Goal: Task Accomplishment & Management: Use online tool/utility

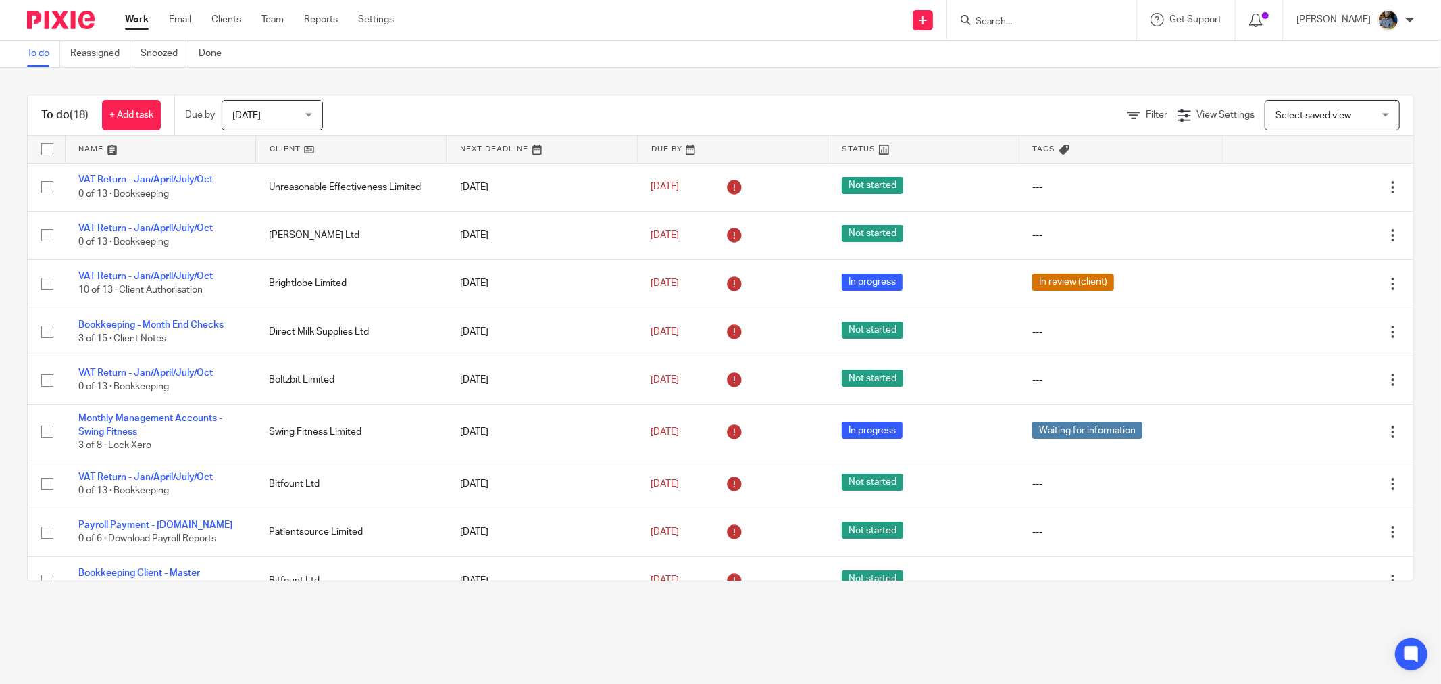
click at [291, 143] on link at bounding box center [351, 149] width 190 height 27
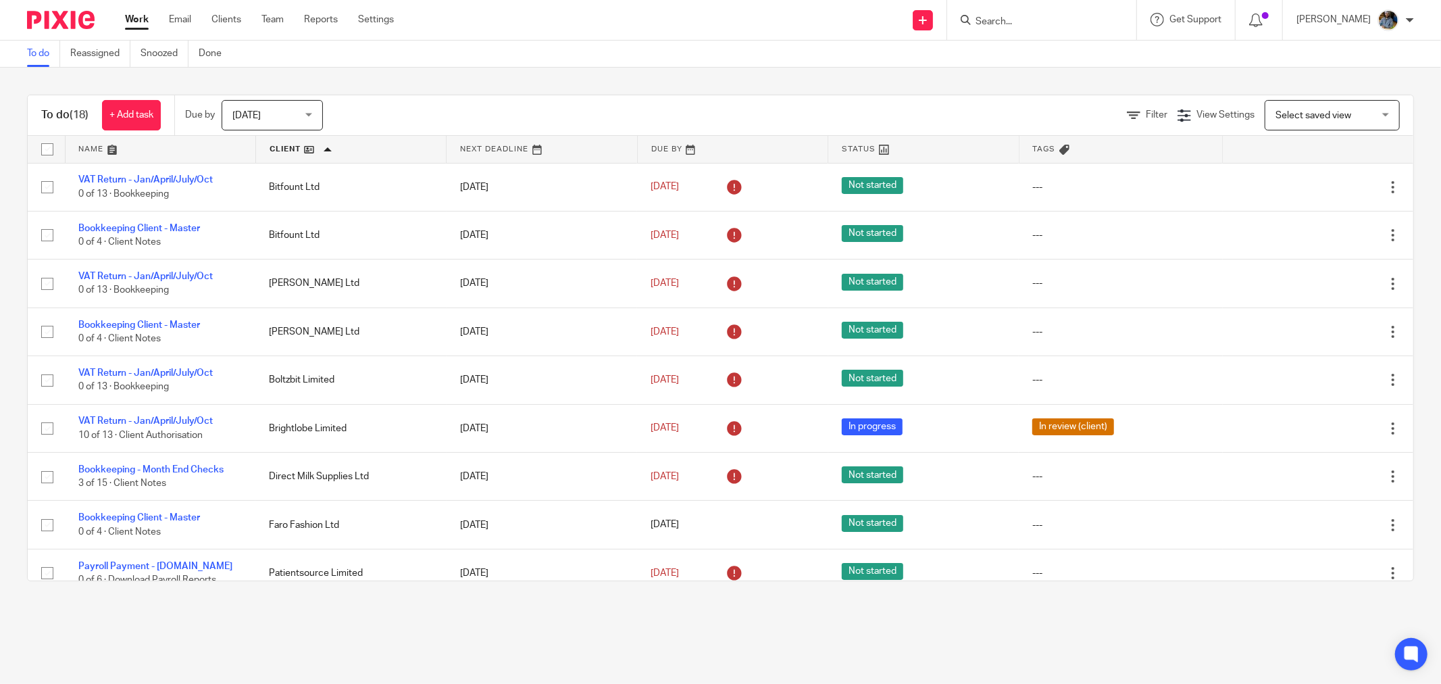
click at [522, 83] on div "To do (18) + Add task Due by [DATE] [DATE] [DATE] [DATE] This week Next week Th…" at bounding box center [720, 338] width 1441 height 541
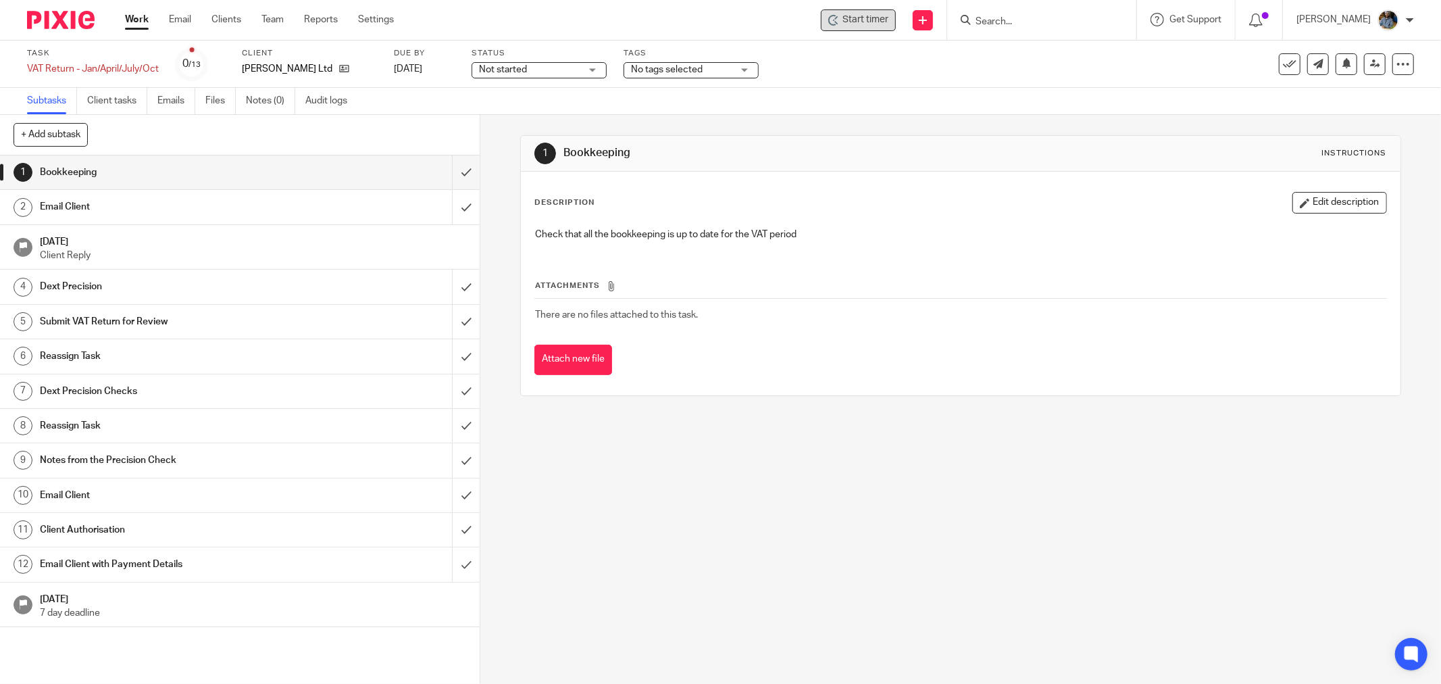
click at [873, 20] on span "Start timer" at bounding box center [866, 20] width 46 height 14
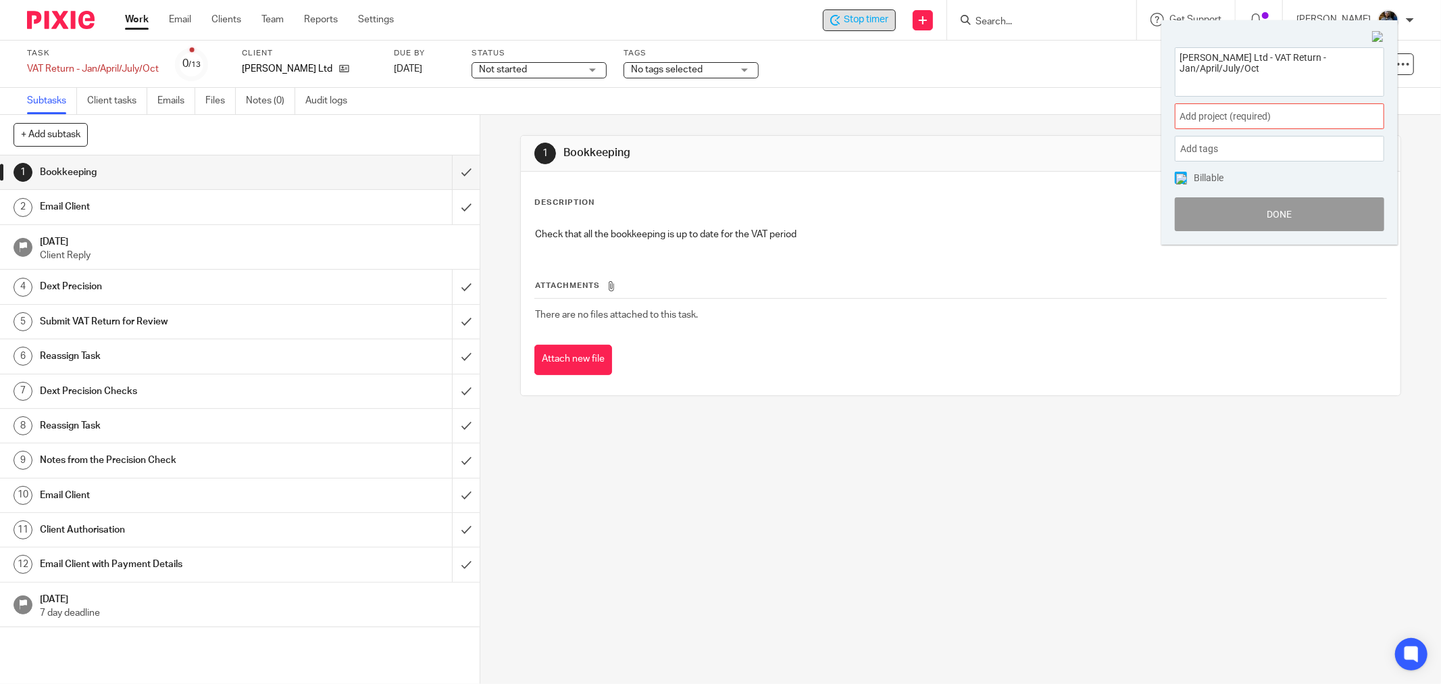
click at [1281, 112] on span "Add project (required) :" at bounding box center [1265, 116] width 170 height 14
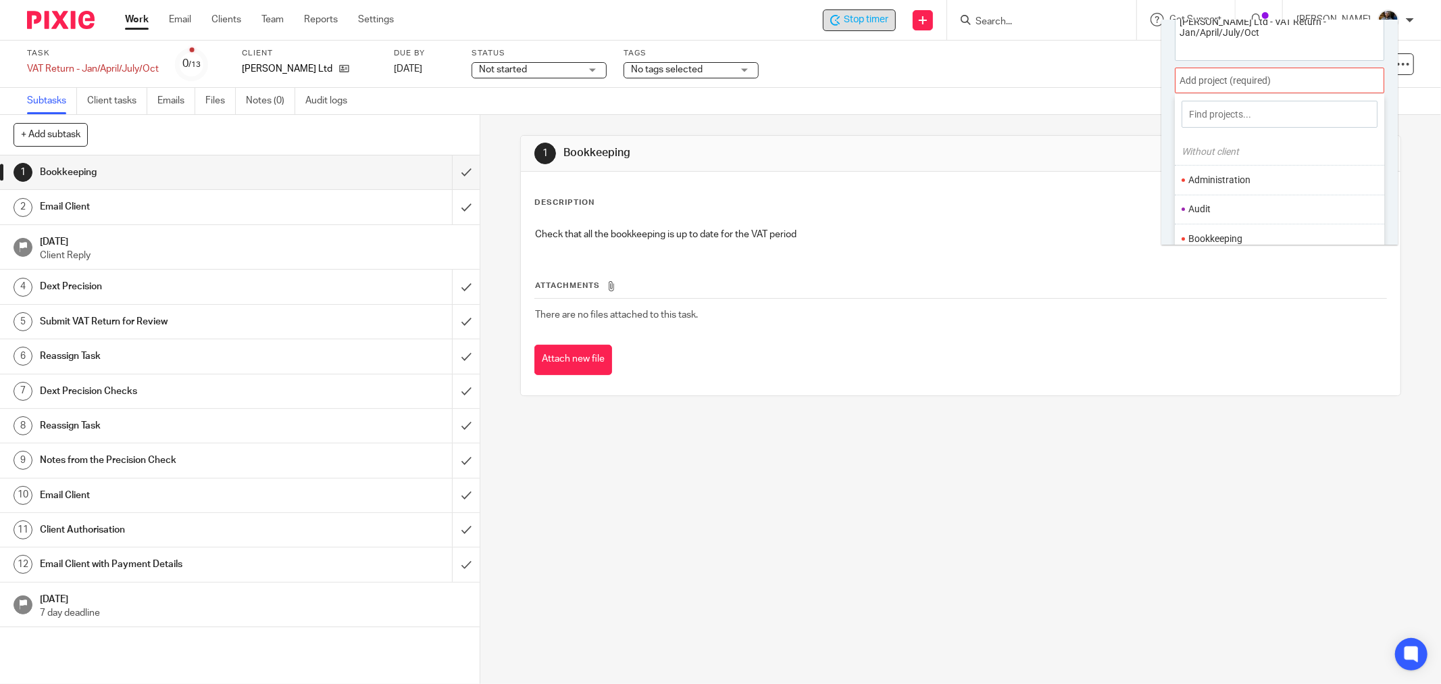
scroll to position [66, 0]
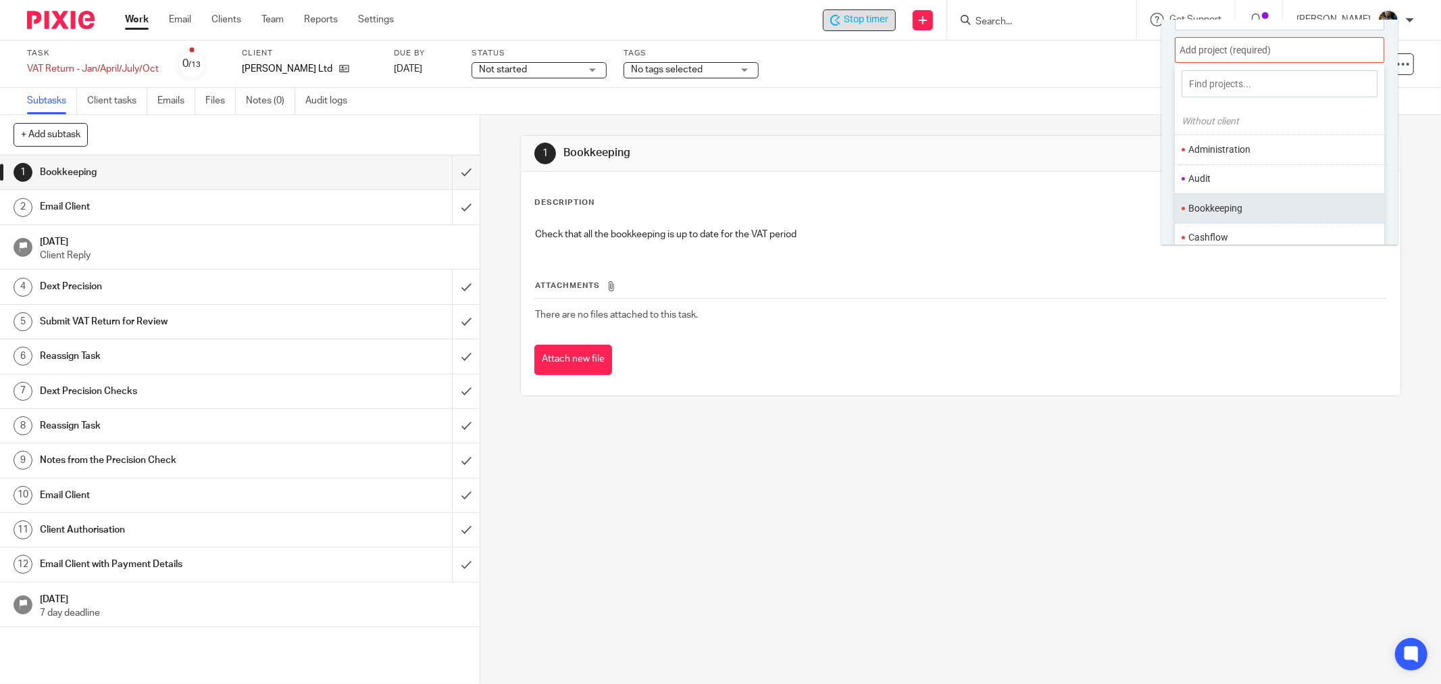
click at [1230, 206] on li "Bookkeeping" at bounding box center [1277, 208] width 176 height 14
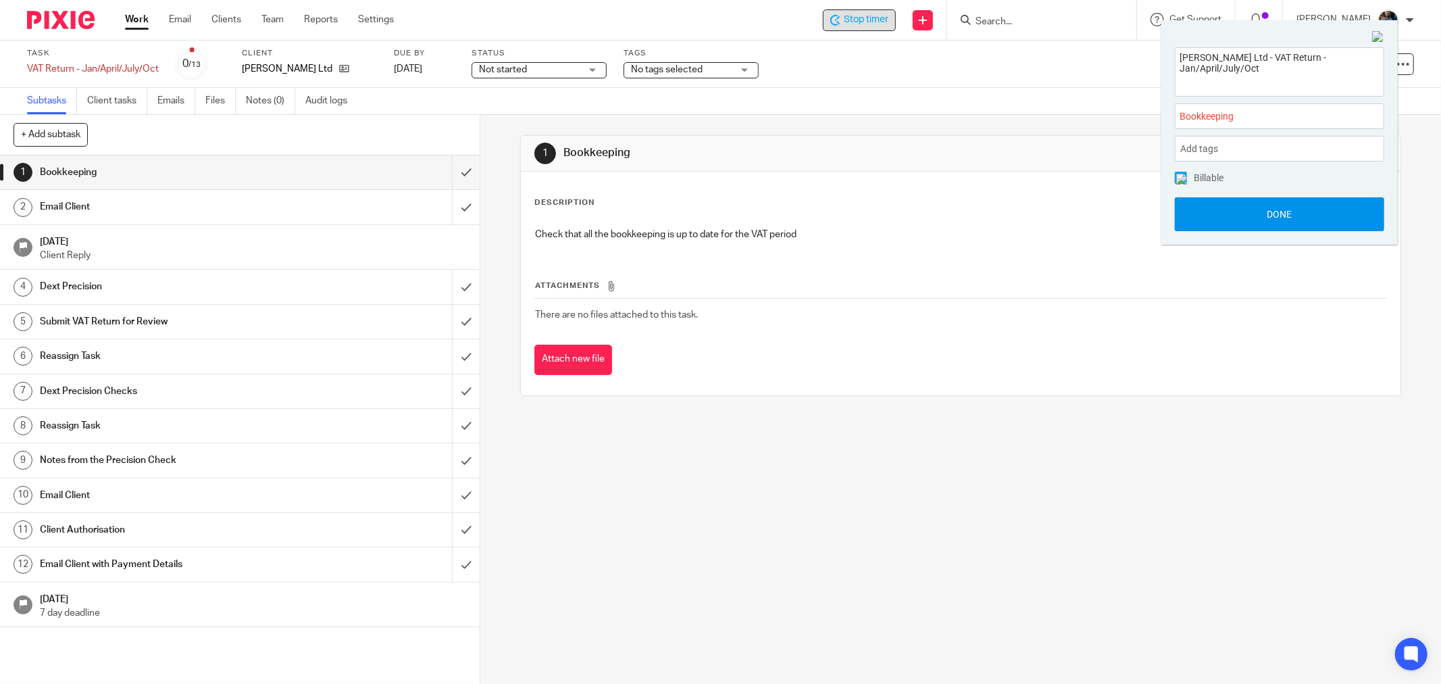
click at [1285, 212] on button "Done" at bounding box center [1279, 214] width 209 height 34
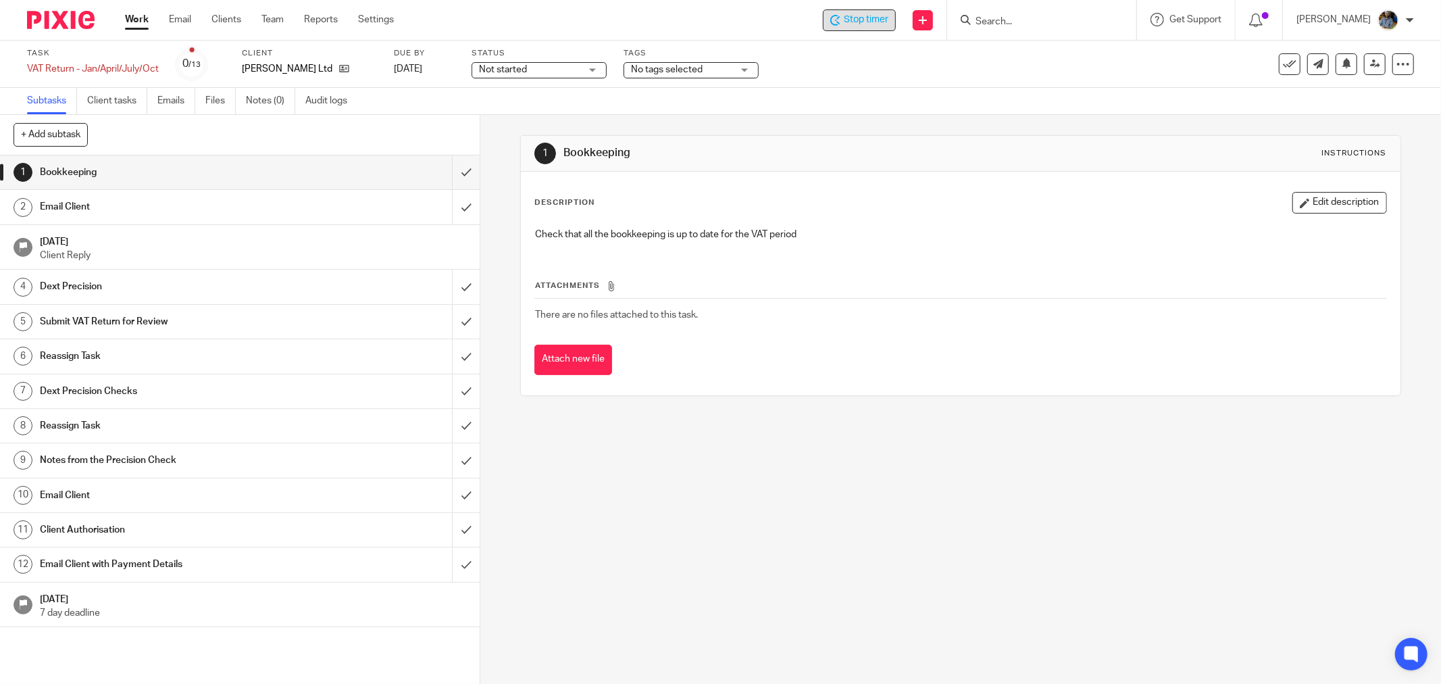
click at [1051, 209] on div "Description Edit description" at bounding box center [961, 203] width 853 height 22
click at [450, 170] on input "submit" at bounding box center [240, 172] width 480 height 34
click at [451, 207] on input "submit" at bounding box center [240, 207] width 480 height 34
click at [447, 288] on input "submit" at bounding box center [240, 287] width 480 height 34
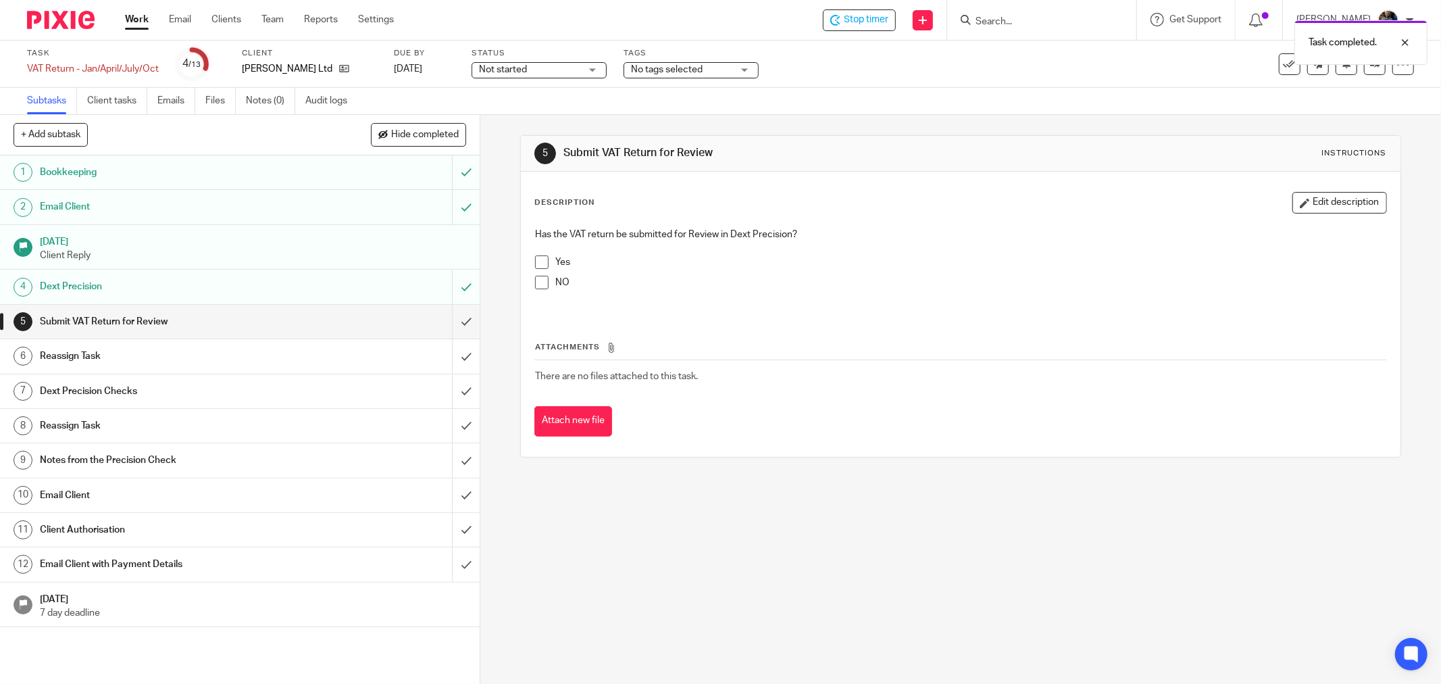
click at [581, 68] on div "Not started Not started" at bounding box center [539, 70] width 135 height 16
click at [566, 118] on li "In progress" at bounding box center [539, 119] width 134 height 28
click at [701, 68] on span "No tags selected" at bounding box center [681, 70] width 101 height 14
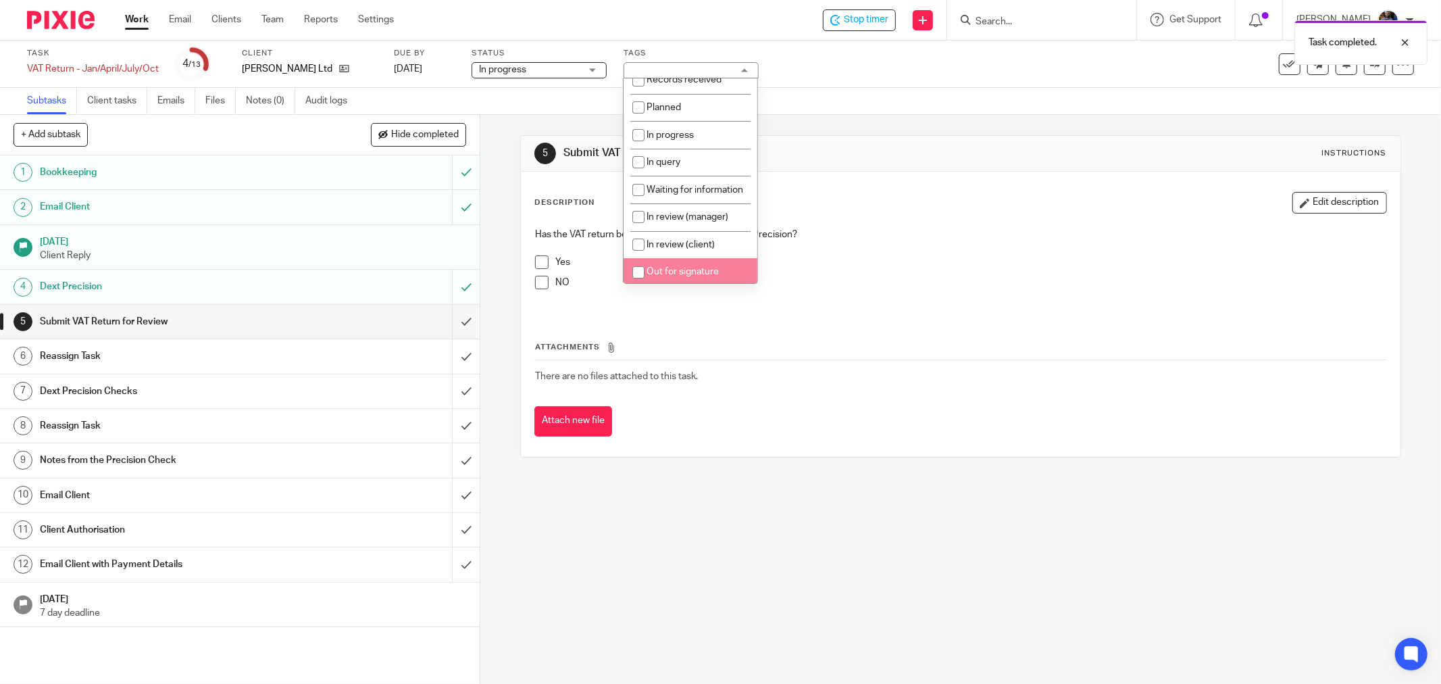
scroll to position [75, 0]
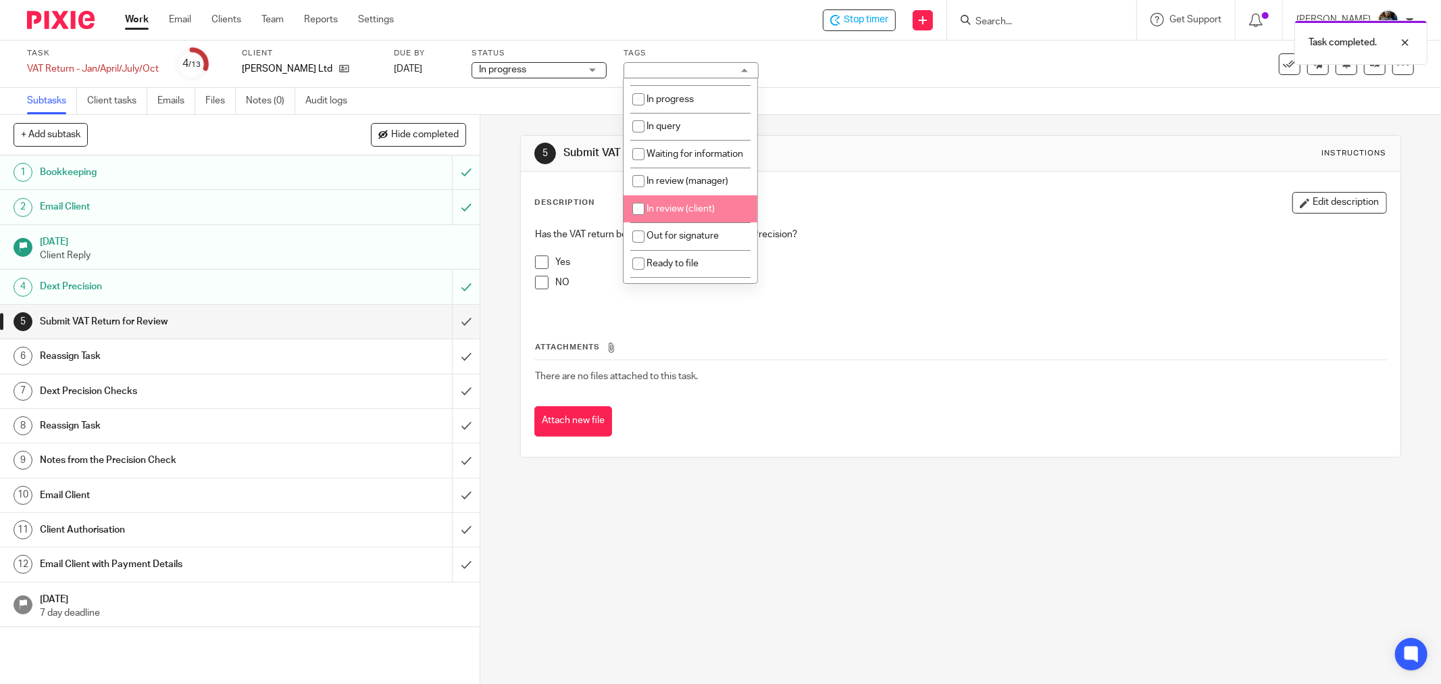
click at [637, 220] on input "checkbox" at bounding box center [639, 209] width 26 height 26
checkbox input "true"
drag, startPoint x: 964, startPoint y: 197, endPoint x: 488, endPoint y: 294, distance: 486.3
click at [958, 197] on div "Description Edit description" at bounding box center [961, 203] width 853 height 22
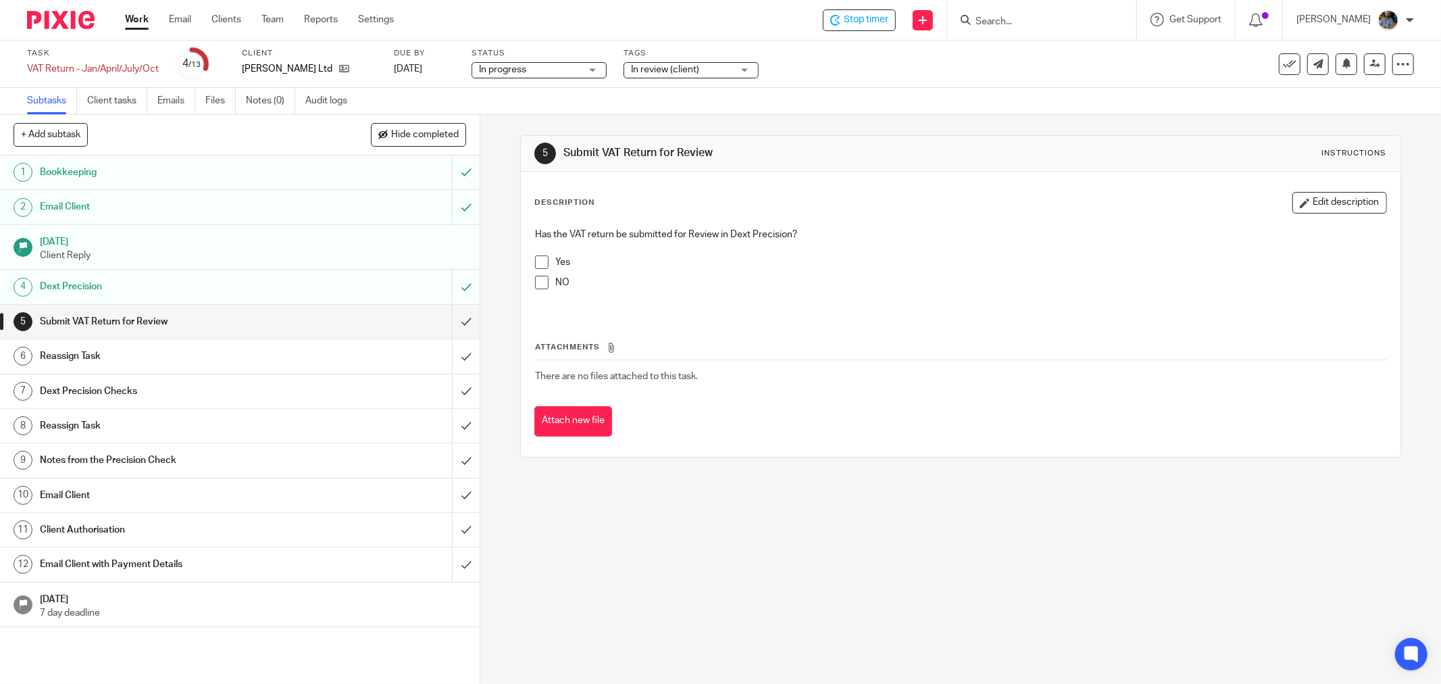
drag, startPoint x: 1029, startPoint y: 272, endPoint x: 987, endPoint y: 271, distance: 41.9
click at [1028, 272] on div "Yes" at bounding box center [971, 265] width 831 height 20
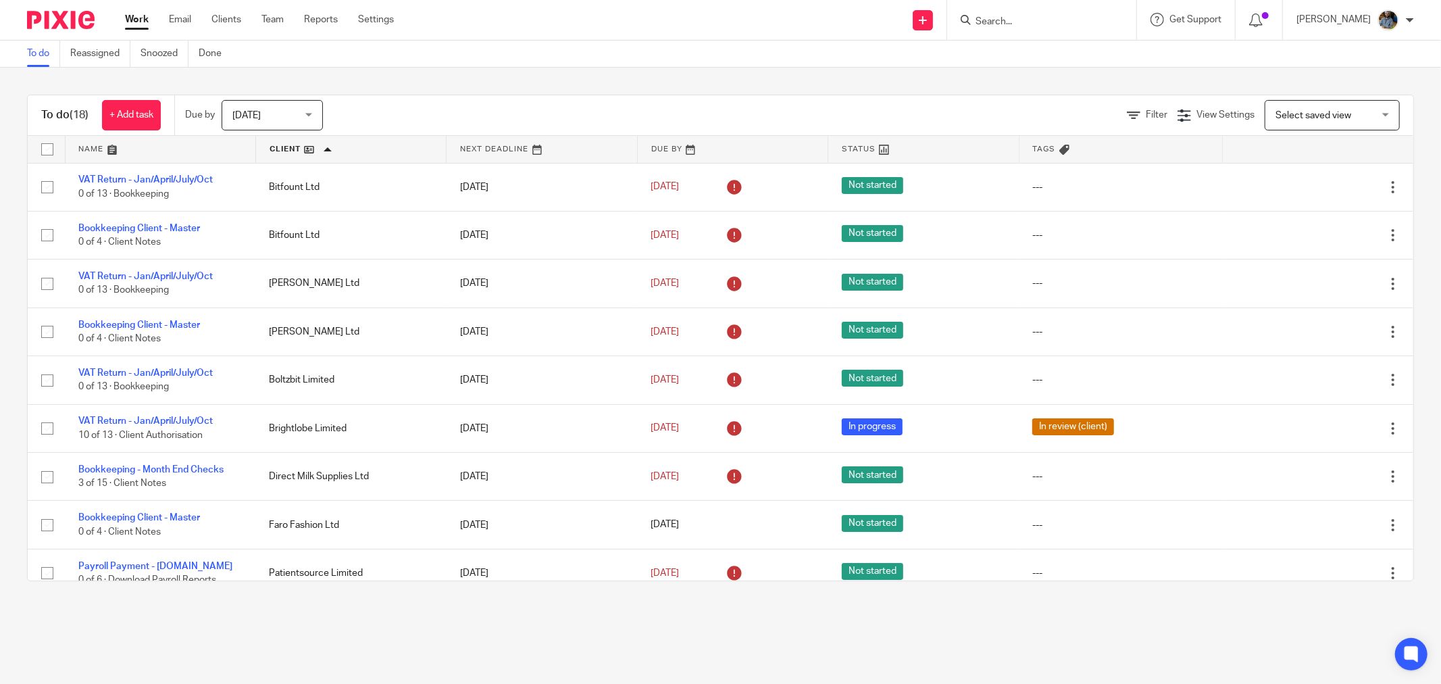
drag, startPoint x: 527, startPoint y: 113, endPoint x: 512, endPoint y: 119, distance: 16.1
click at [527, 113] on div "Filter View Settings View Settings Manage saved views Select saved view Select …" at bounding box center [880, 115] width 1067 height 30
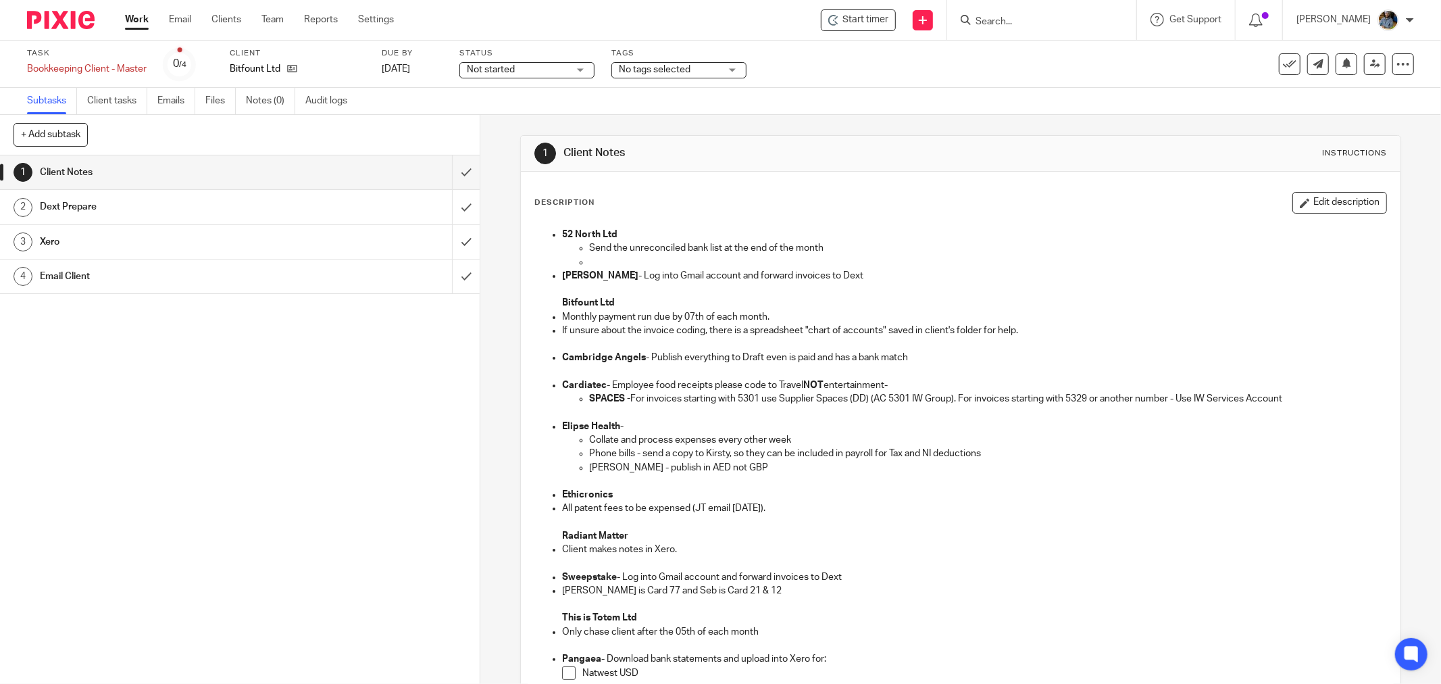
click at [1045, 103] on div "Subtasks Client tasks Emails Files Notes (0) Audit logs" at bounding box center [720, 101] width 1441 height 27
click at [874, 24] on span "Start timer" at bounding box center [866, 20] width 46 height 14
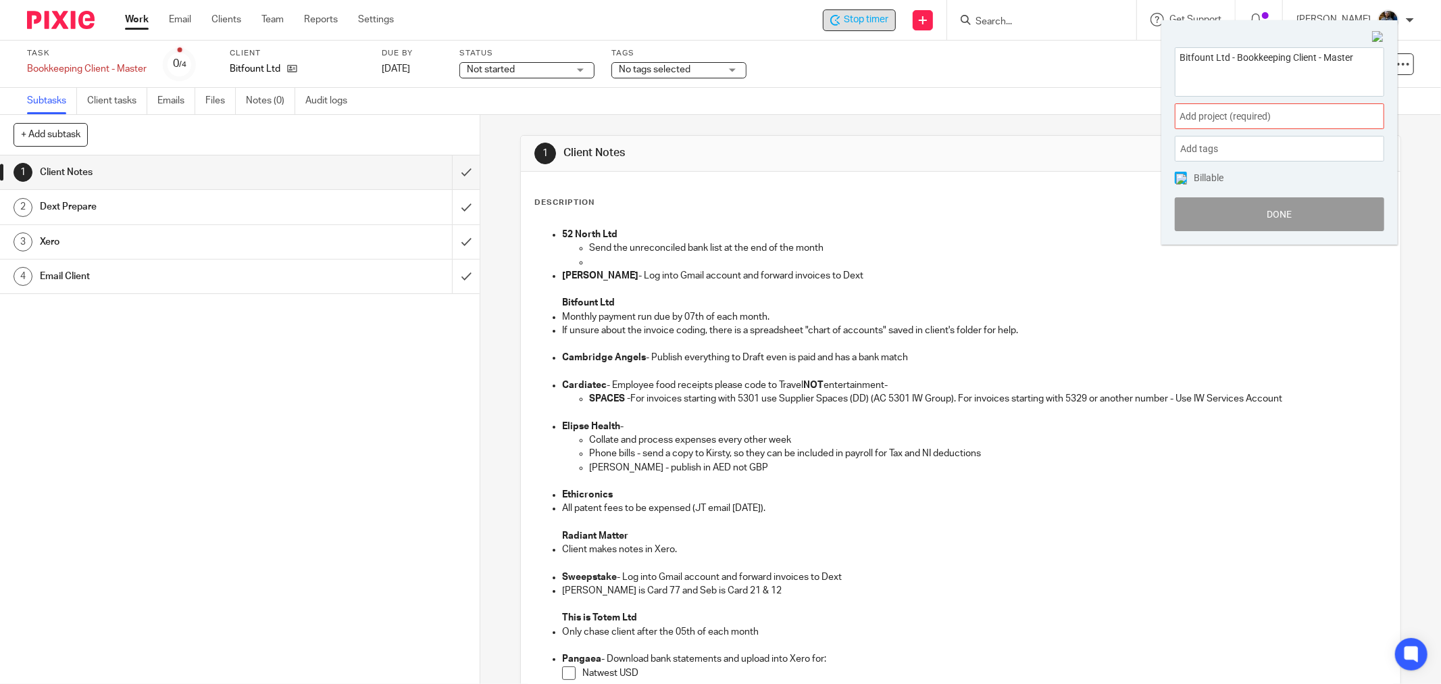
click at [1258, 108] on div "Add project (required) :" at bounding box center [1279, 116] width 209 height 26
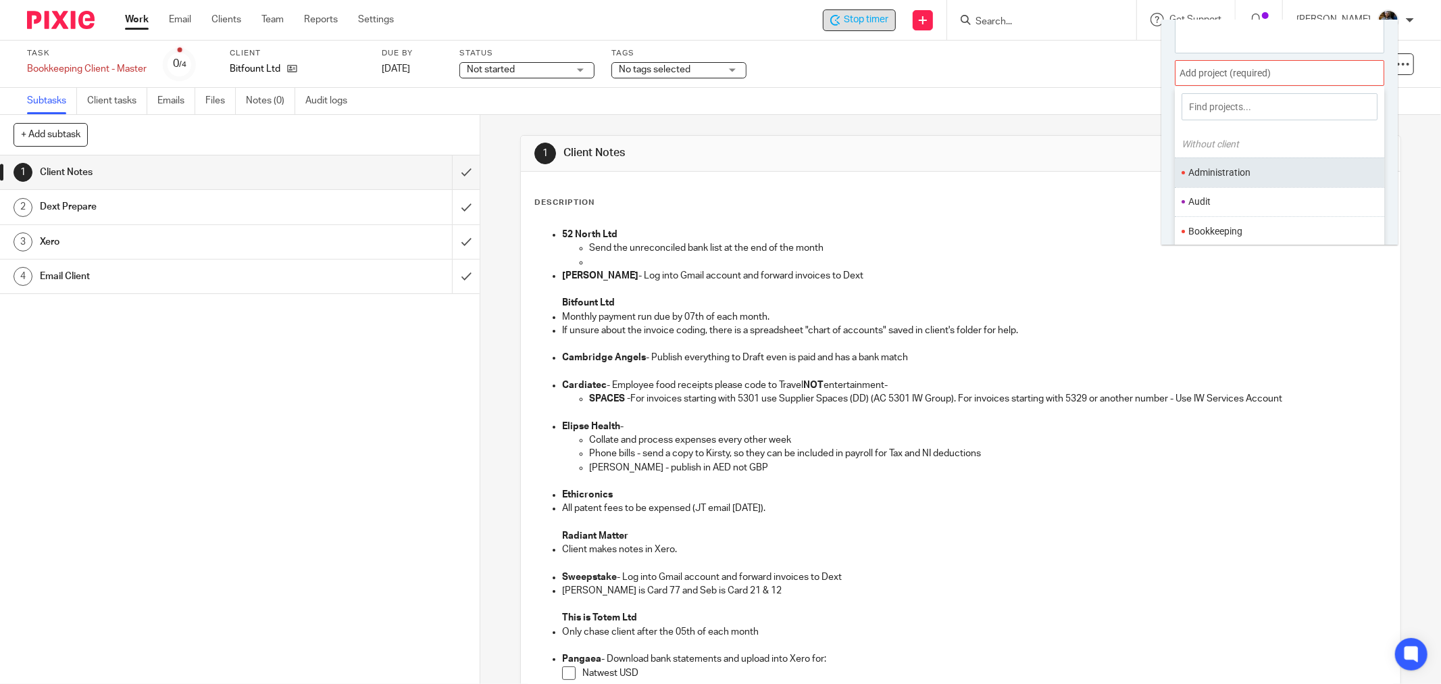
scroll to position [66, 0]
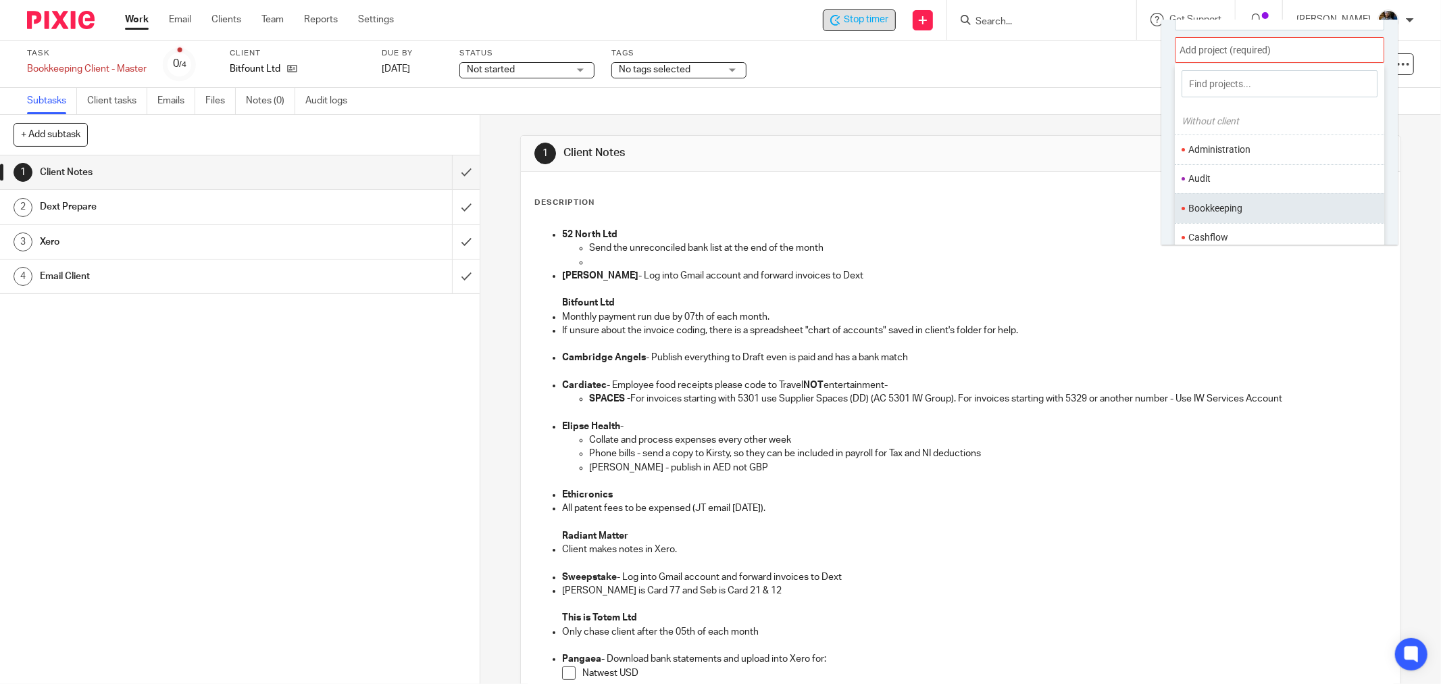
click at [1220, 205] on li "Bookkeeping" at bounding box center [1277, 208] width 176 height 14
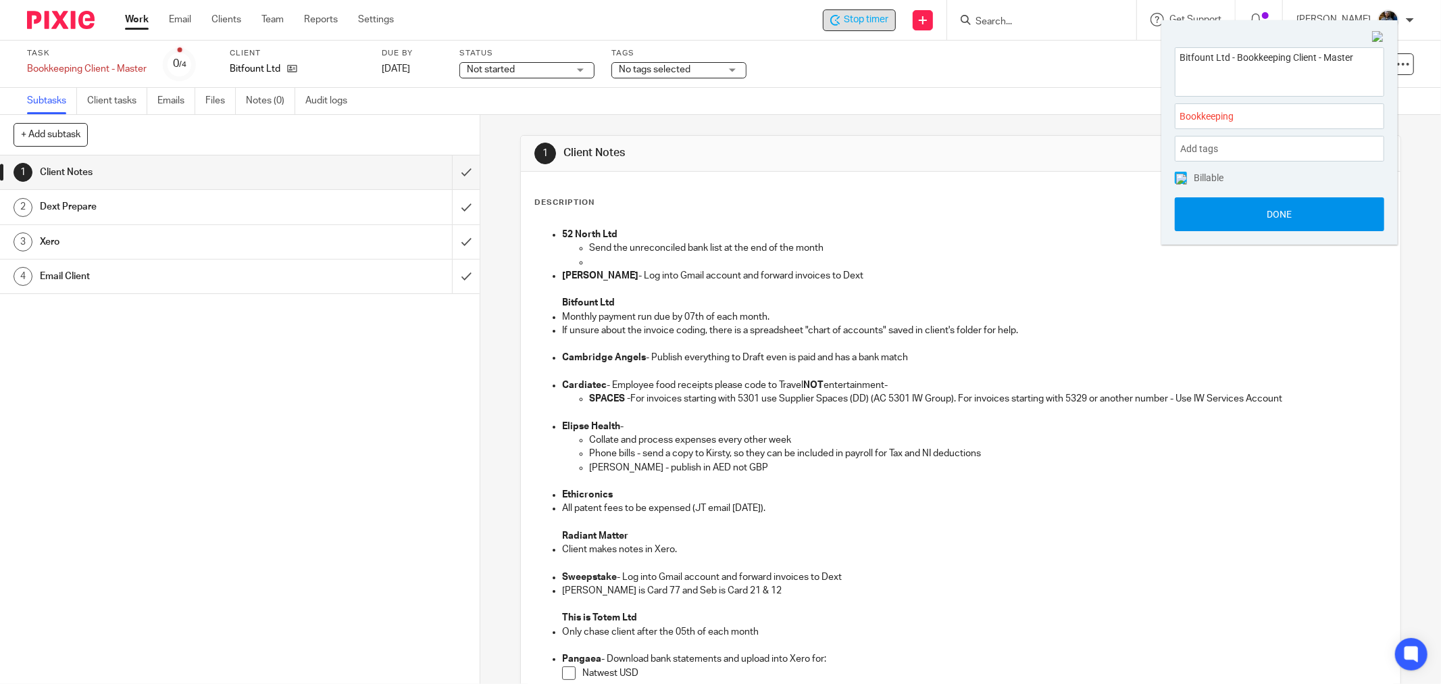
scroll to position [0, 0]
drag, startPoint x: 1291, startPoint y: 217, endPoint x: 1266, endPoint y: 214, distance: 25.2
click at [1291, 217] on button "Done" at bounding box center [1279, 214] width 209 height 34
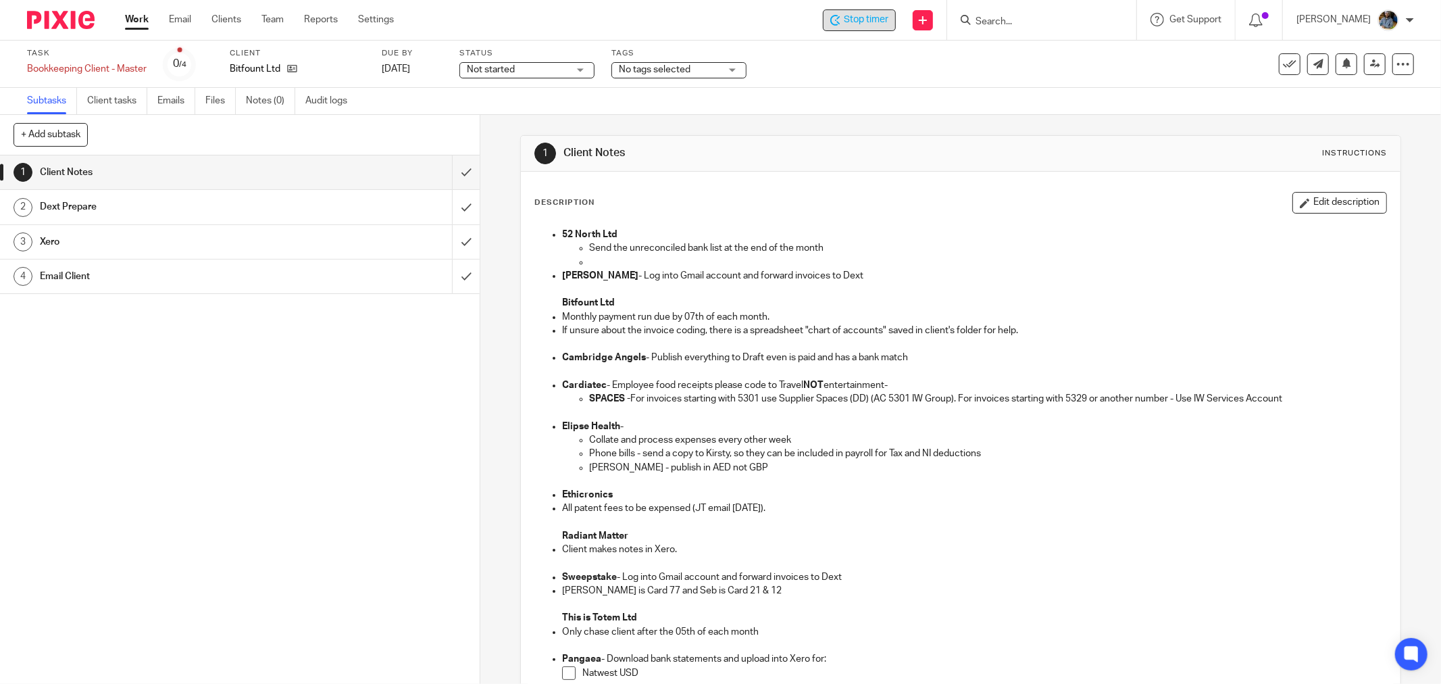
click at [973, 118] on div "1 Client Notes Instructions Description Edit description 52 North Ltd Send the …" at bounding box center [960, 566] width 881 height 903
click at [643, 157] on h1 "Client Notes" at bounding box center [777, 153] width 426 height 14
